Goal: Task Accomplishment & Management: Use online tool/utility

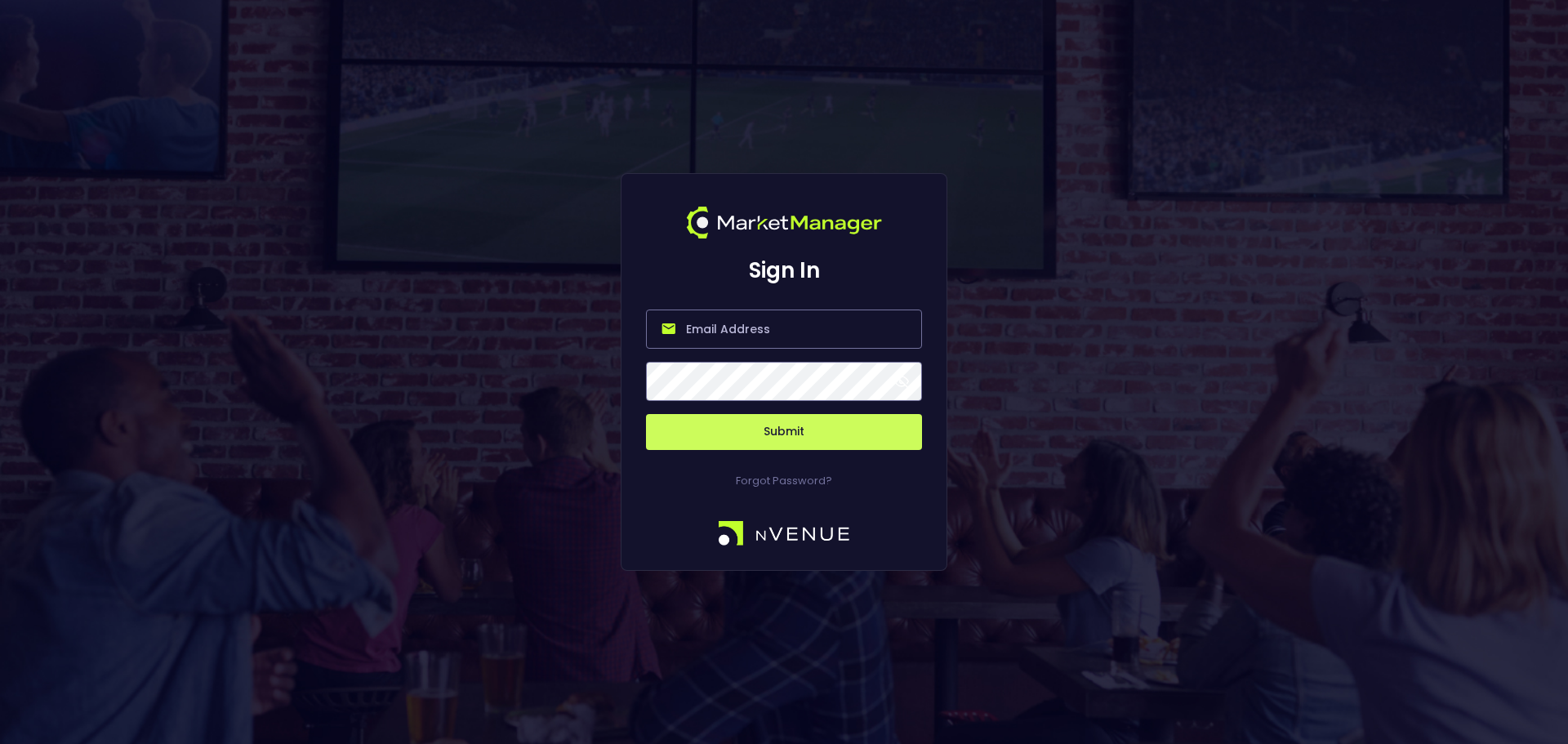
type input "[PERSON_NAME][EMAIL_ADDRESS][DOMAIN_NAME]"
click at [747, 440] on button "Submit" at bounding box center [784, 432] width 276 height 36
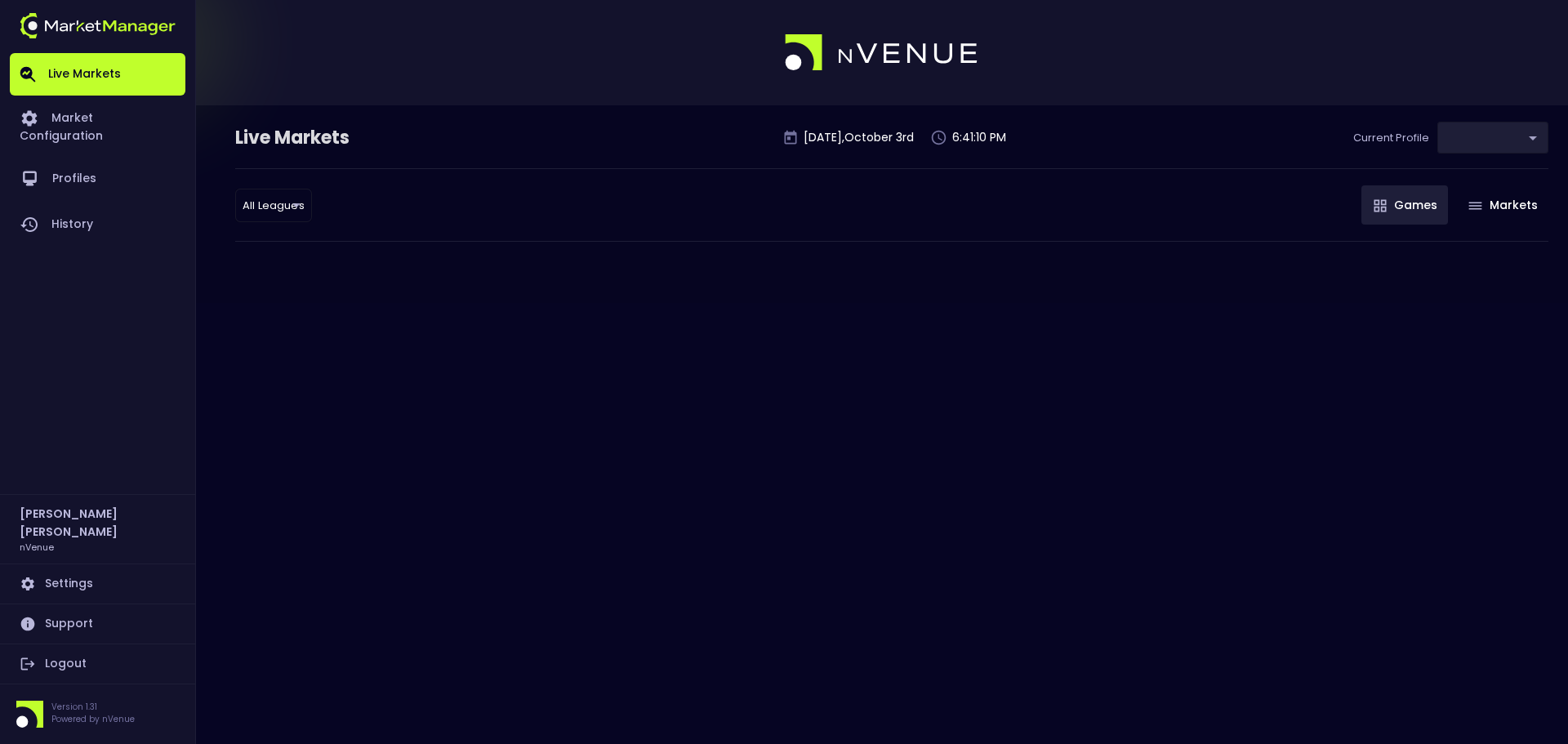
type input "0d810fa5-e353-4d9c-b11d-31f095cae871"
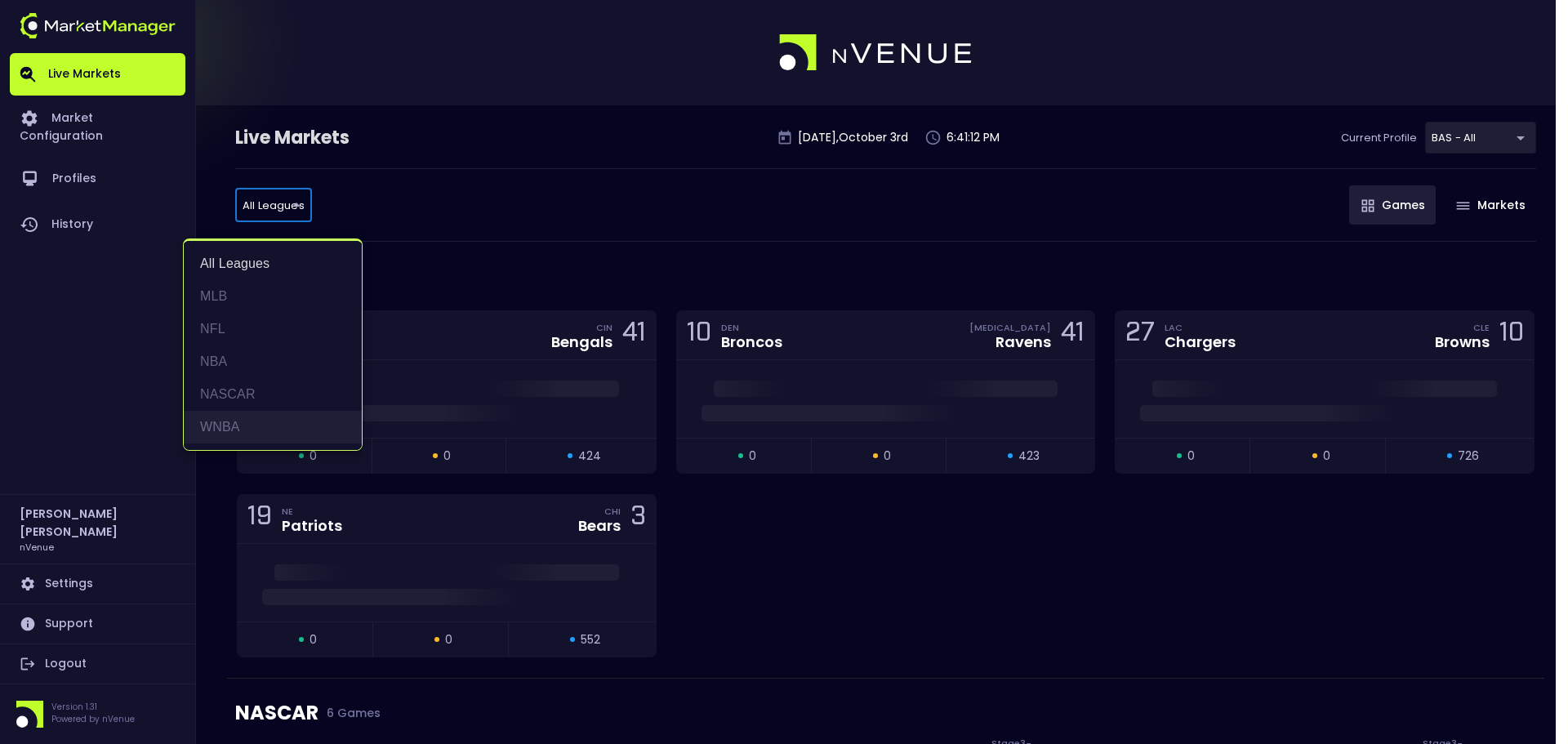
click at [268, 420] on li "WNBA" at bounding box center [273, 427] width 178 height 33
type input "WNBA"
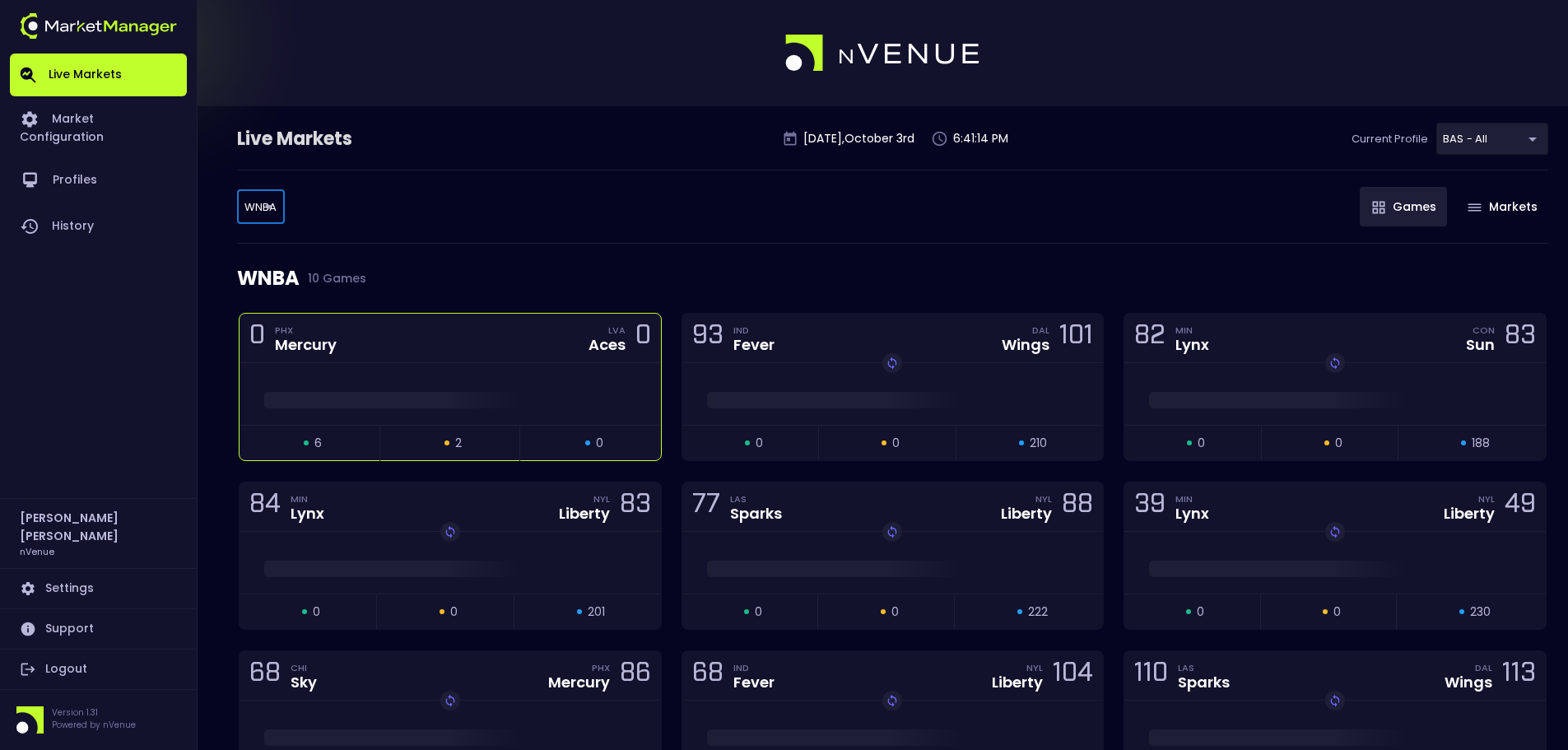
click at [447, 318] on div "0 PHX Mercury LVA Aces 0" at bounding box center [449, 338] width 421 height 49
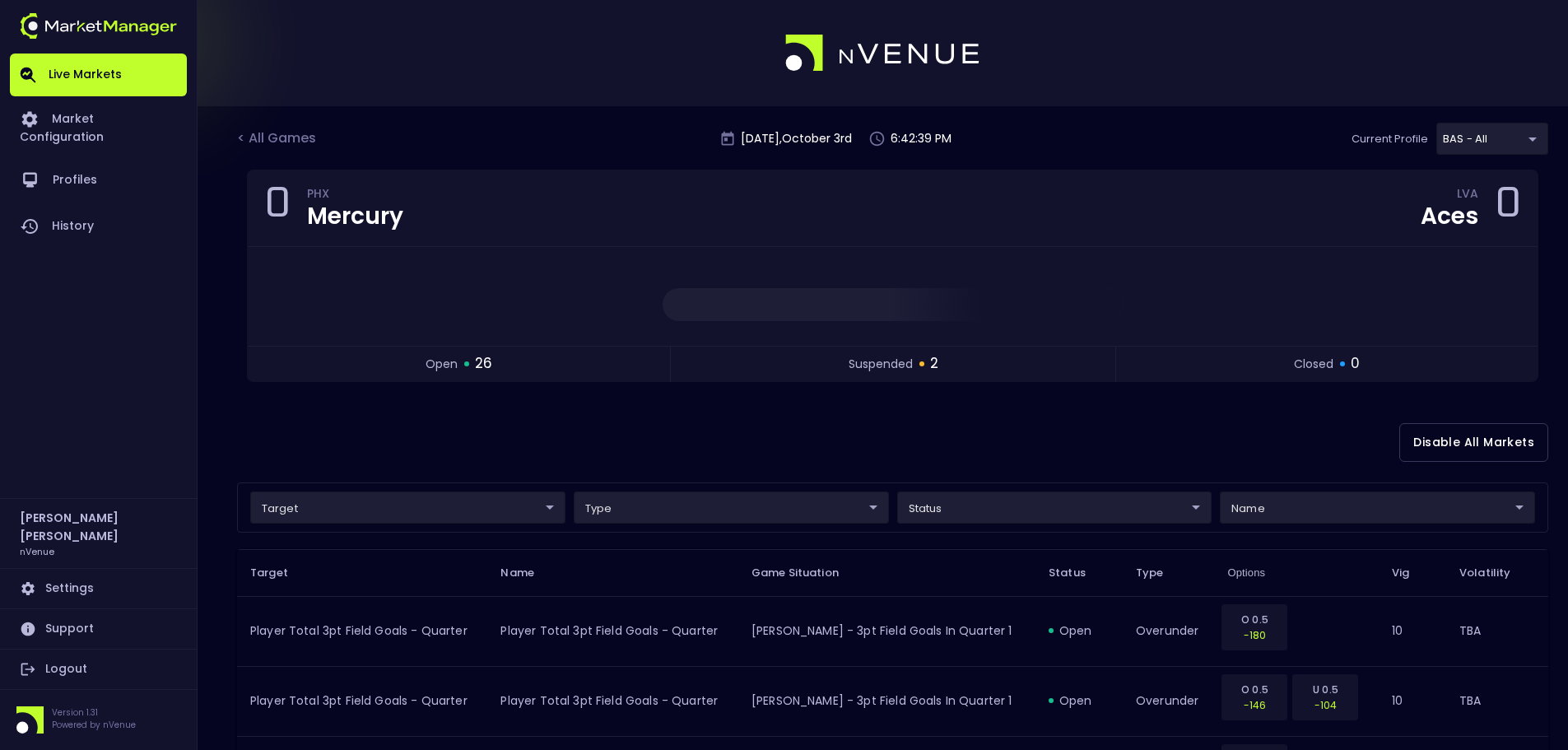
click at [1550, 79] on div at bounding box center [784, 53] width 1568 height 106
